Goal: Transaction & Acquisition: Purchase product/service

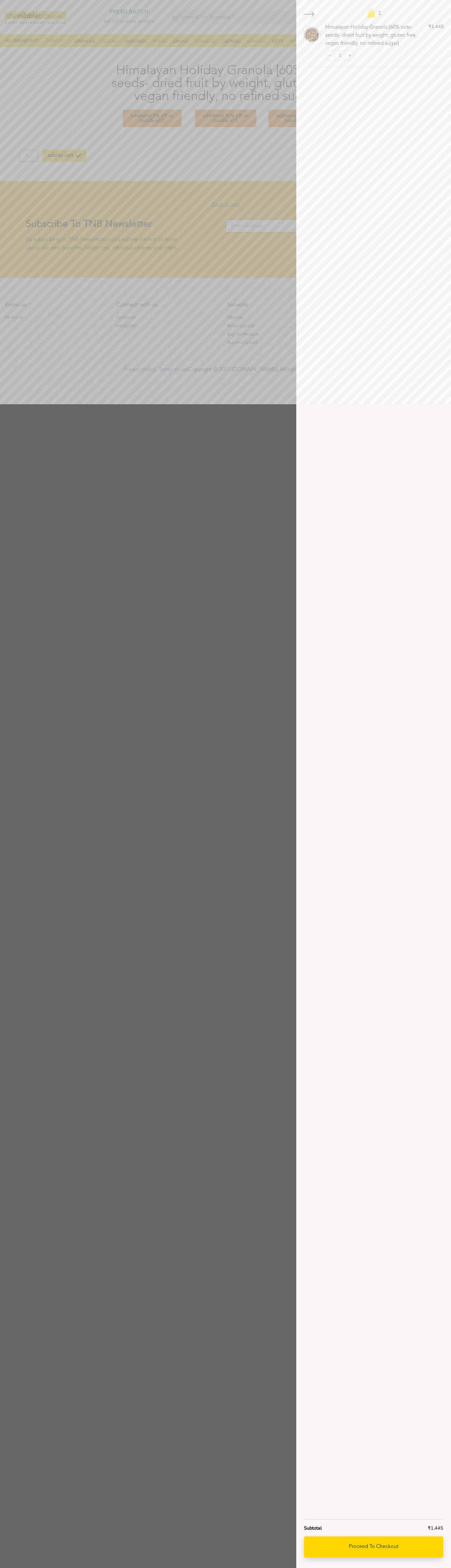
click at [374, 1547] on link "Proceed to checkout" at bounding box center [373, 1547] width 139 height 21
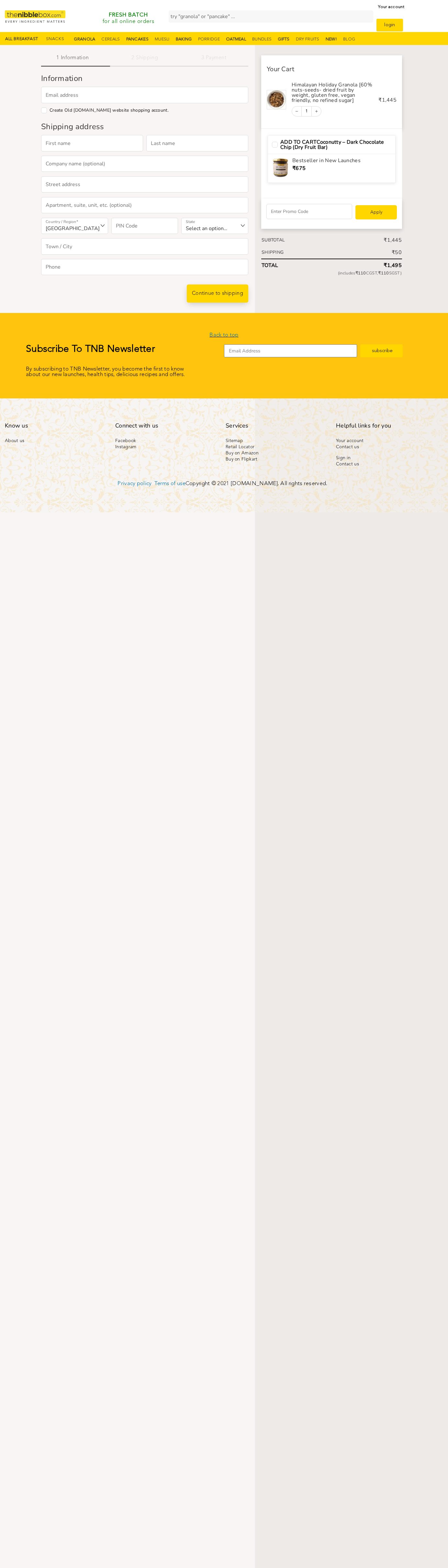
select select "MH"
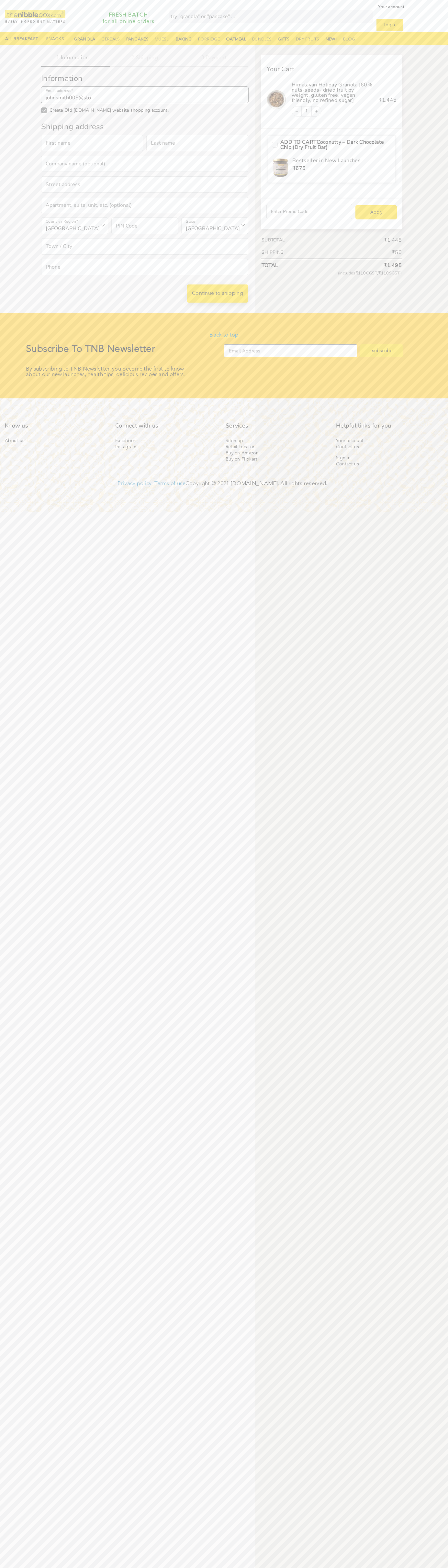
type input "johnsmith005@stor"
checkbox input "true"
type input "[EMAIL_ADDRESS][DOMAIN_NAME]"
type input "[PERSON_NAME]"
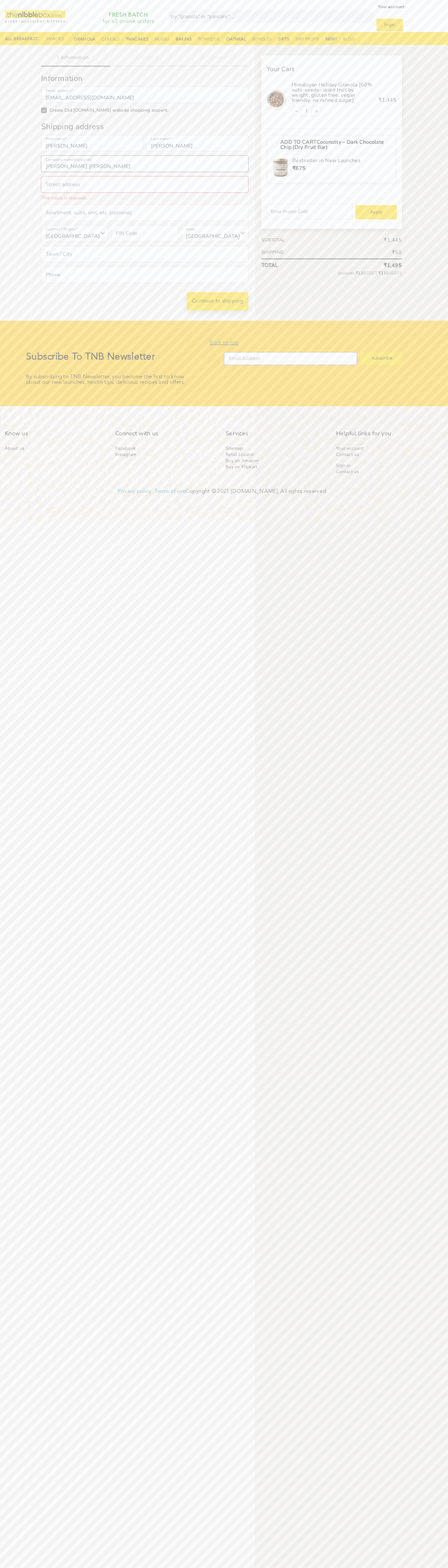
type input "[PERSON_NAME] [PERSON_NAME]"
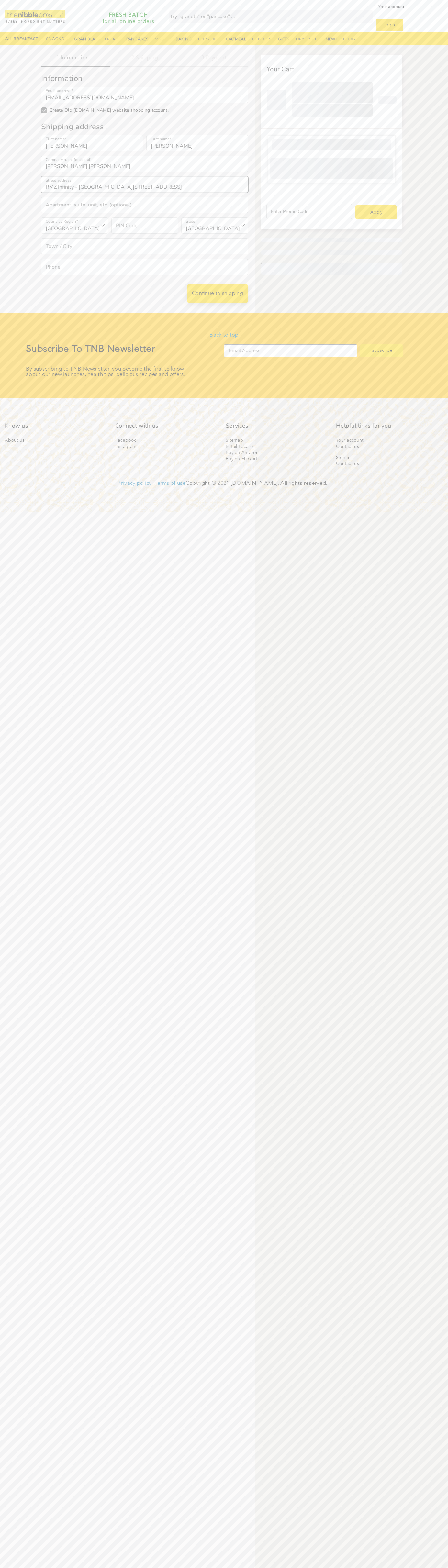
type input "RMZ Infinity - [GEOGRAPHIC_DATA][STREET_ADDRESS]"
type input "First floor"
type input "560016"
select select "KA"
type input "Ramamurthynagar"
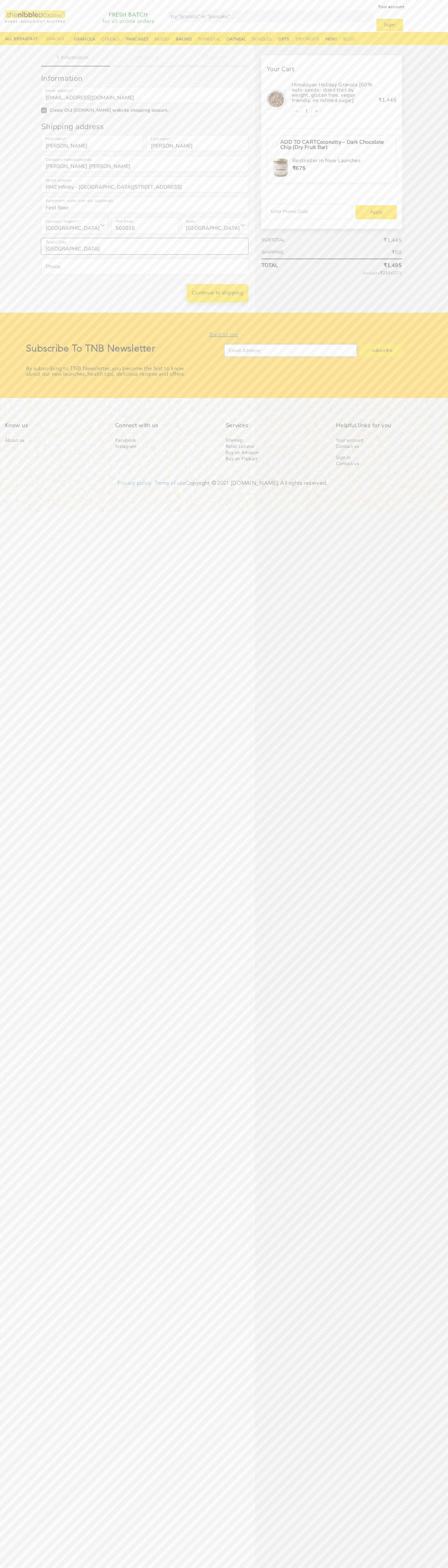
type input "[GEOGRAPHIC_DATA]"
type input "08067218000"
type input "[EMAIL_ADDRESS][DOMAIN_NAME]"
click at [44, 110] on input "Create Old [DOMAIN_NAME] website shopping account." at bounding box center [44, 110] width 6 height 6
checkbox input "false"
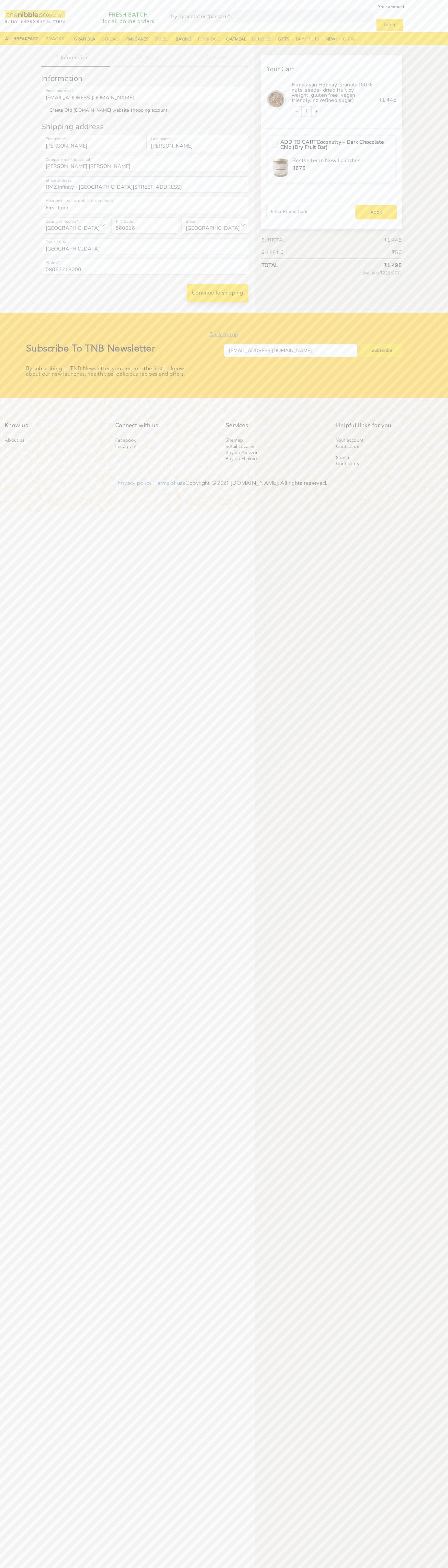
click at [218, 293] on link "Continue to shipping" at bounding box center [218, 293] width 61 height 18
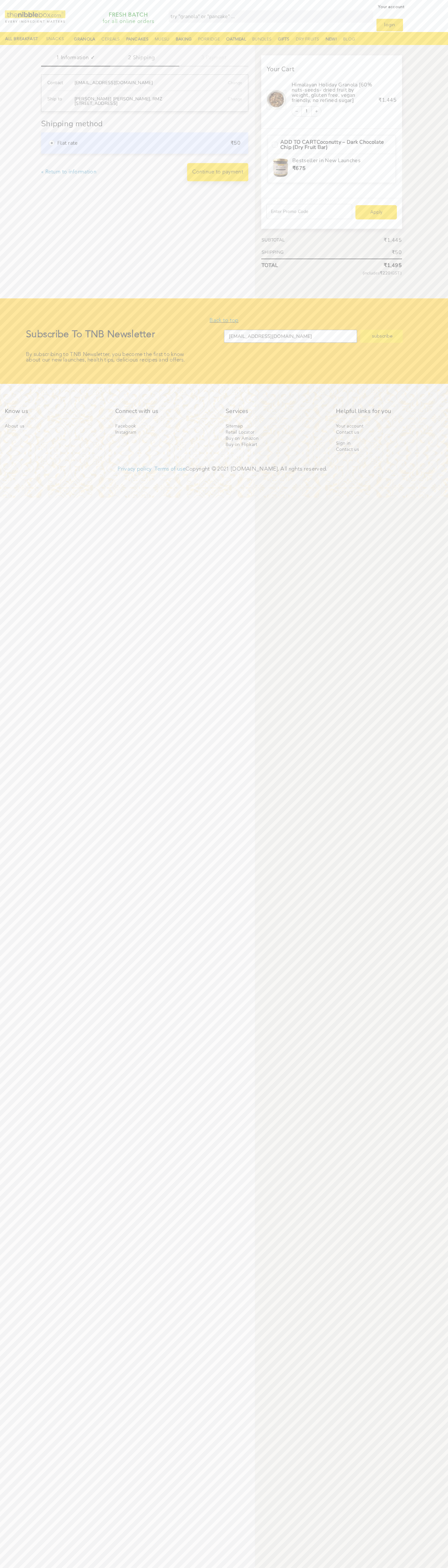
scroll to position [5, 0]
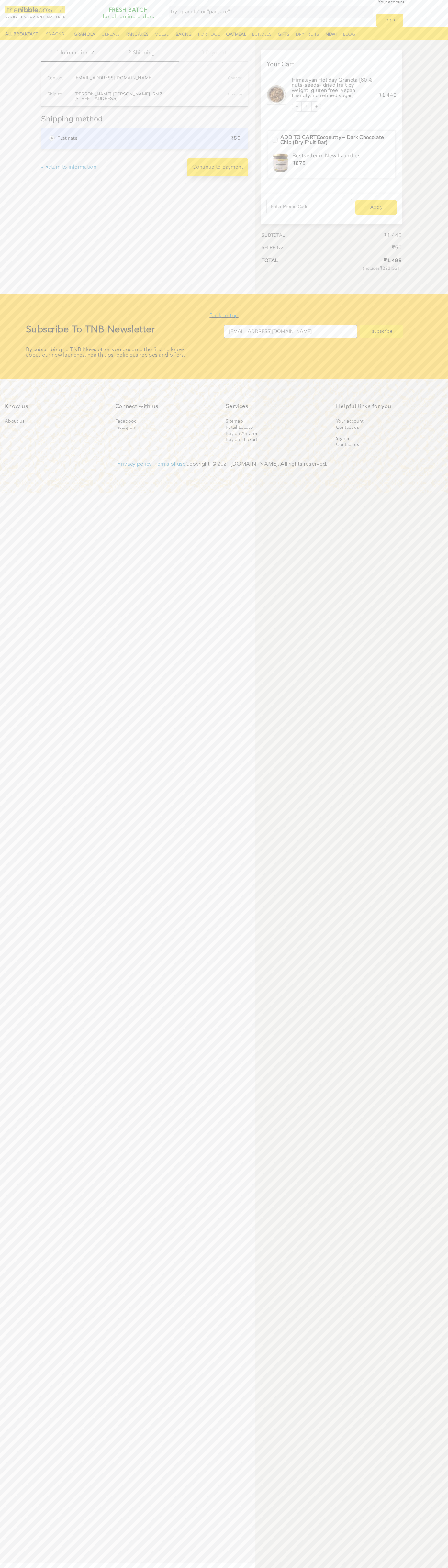
click at [218, 168] on link "Continue to payment" at bounding box center [218, 167] width 61 height 18
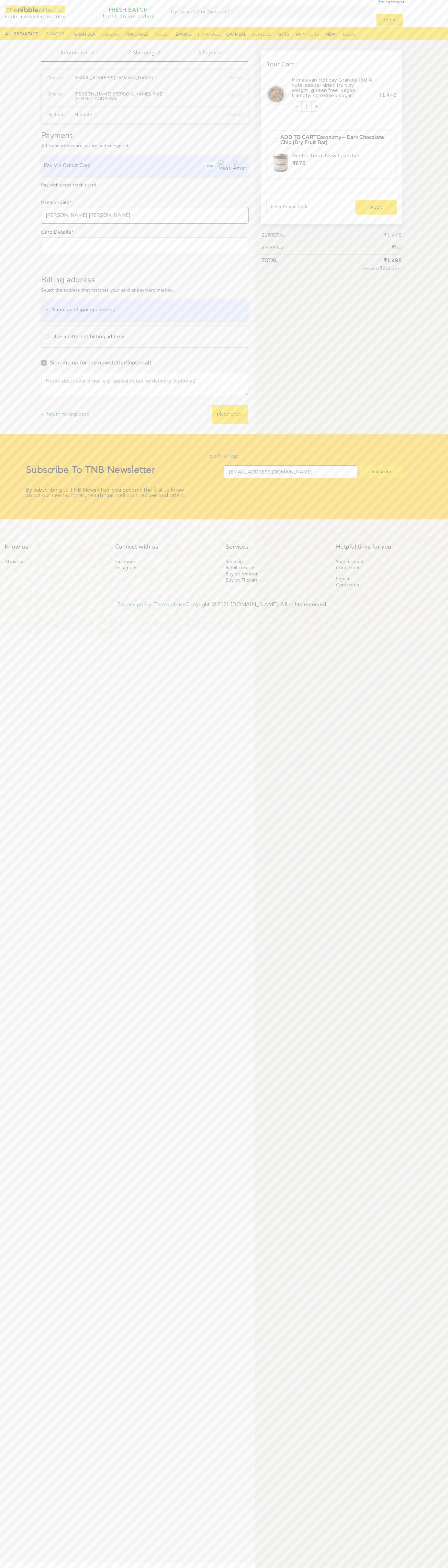
type input "[PERSON_NAME] [PERSON_NAME]"
